Goal: Ask a question

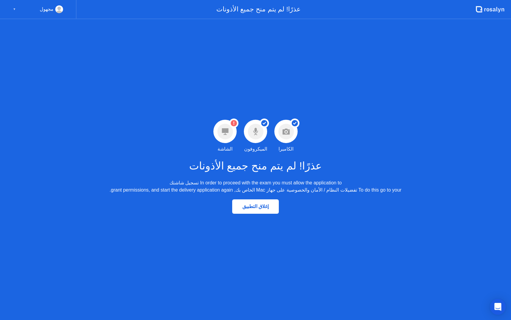
click at [498, 306] on icon "Open Intercom Messenger" at bounding box center [498, 307] width 7 height 8
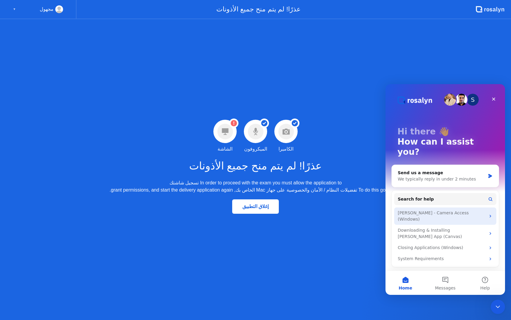
click at [459, 210] on div "[PERSON_NAME] - Camera Access (Windows)" at bounding box center [442, 216] width 88 height 13
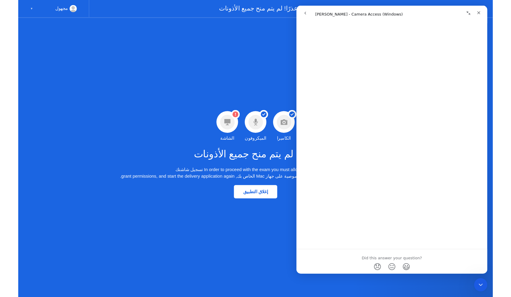
scroll to position [317, 0]
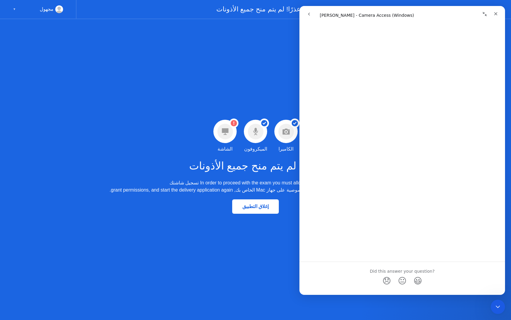
click at [398, 294] on link "Open in help center" at bounding box center [403, 296] width 48 height 5
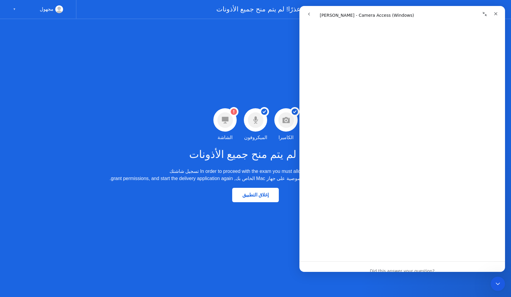
click at [310, 14] on icon "go back" at bounding box center [309, 14] width 5 height 5
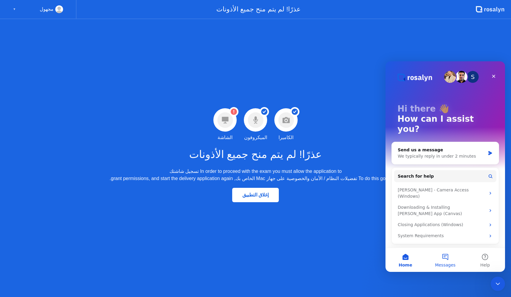
click at [452, 260] on button "Messages" at bounding box center [446, 260] width 40 height 24
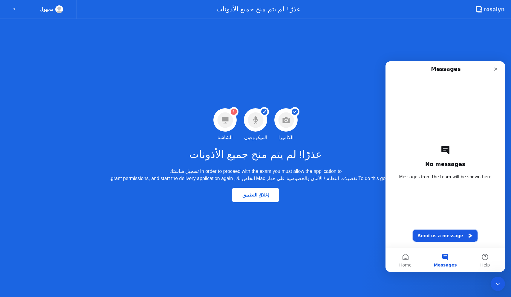
click at [432, 238] on button "Send us a message" at bounding box center [445, 236] width 65 height 12
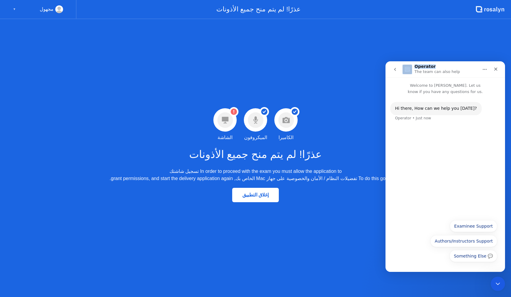
drag, startPoint x: 452, startPoint y: 65, endPoint x: 371, endPoint y: 55, distance: 81.7
click at [386, 61] on html "Operator The team can also help Welcome to [PERSON_NAME]. Let us know if you ha…" at bounding box center [446, 166] width 120 height 211
drag, startPoint x: 481, startPoint y: 68, endPoint x: 461, endPoint y: 68, distance: 19.7
click at [458, 68] on div "Operator The team can also help" at bounding box center [446, 69] width 112 height 11
drag, startPoint x: 464, startPoint y: 68, endPoint x: 420, endPoint y: 68, distance: 44.6
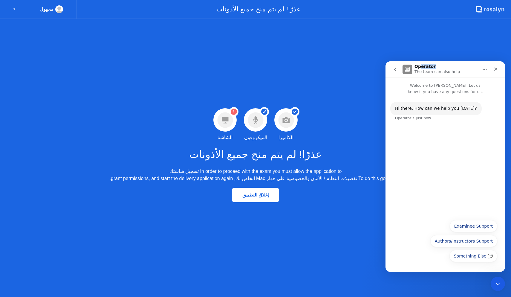
click at [420, 68] on div "Operator The team can also help" at bounding box center [441, 69] width 76 height 10
click at [480, 229] on button "Examinee Support" at bounding box center [474, 226] width 48 height 12
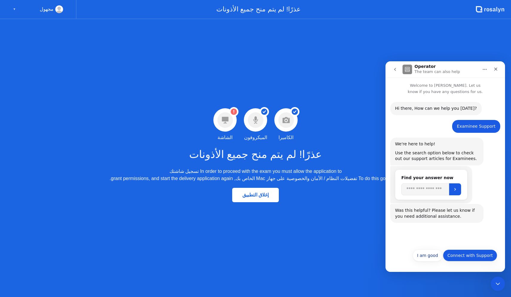
click at [456, 256] on button "Connect with Support" at bounding box center [470, 255] width 54 height 12
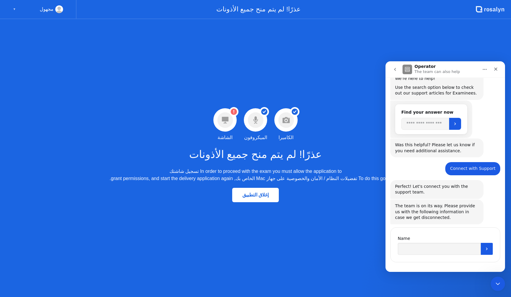
scroll to position [71, 0]
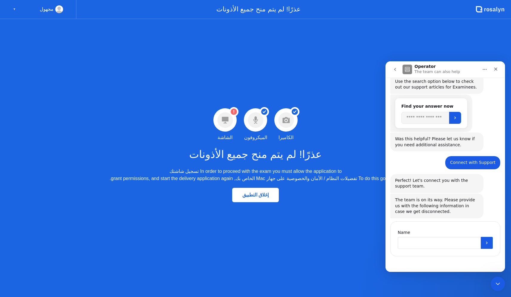
click at [414, 243] on input "Name" at bounding box center [439, 243] width 83 height 12
type input "*****"
click at [487, 246] on button "Submit" at bounding box center [487, 243] width 12 height 12
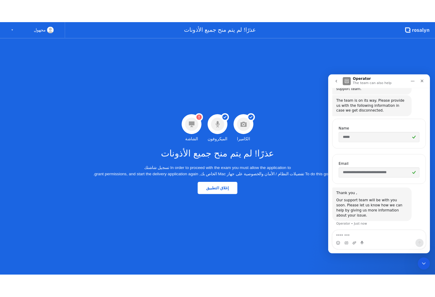
scroll to position [181, 0]
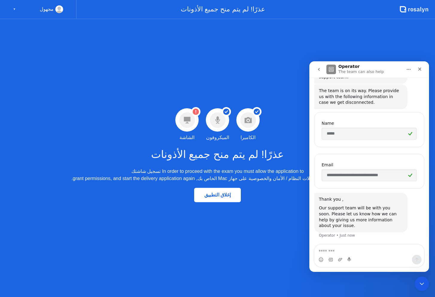
click at [62, 11] on rect at bounding box center [59, 10] width 10 height 9
click at [57, 11] on rect at bounding box center [59, 10] width 10 height 9
drag, startPoint x: 36, startPoint y: 11, endPoint x: 20, endPoint y: 4, distance: 17.2
click at [36, 11] on div "مجهول ▼" at bounding box center [38, 9] width 50 height 8
